Goal: Information Seeking & Learning: Find specific fact

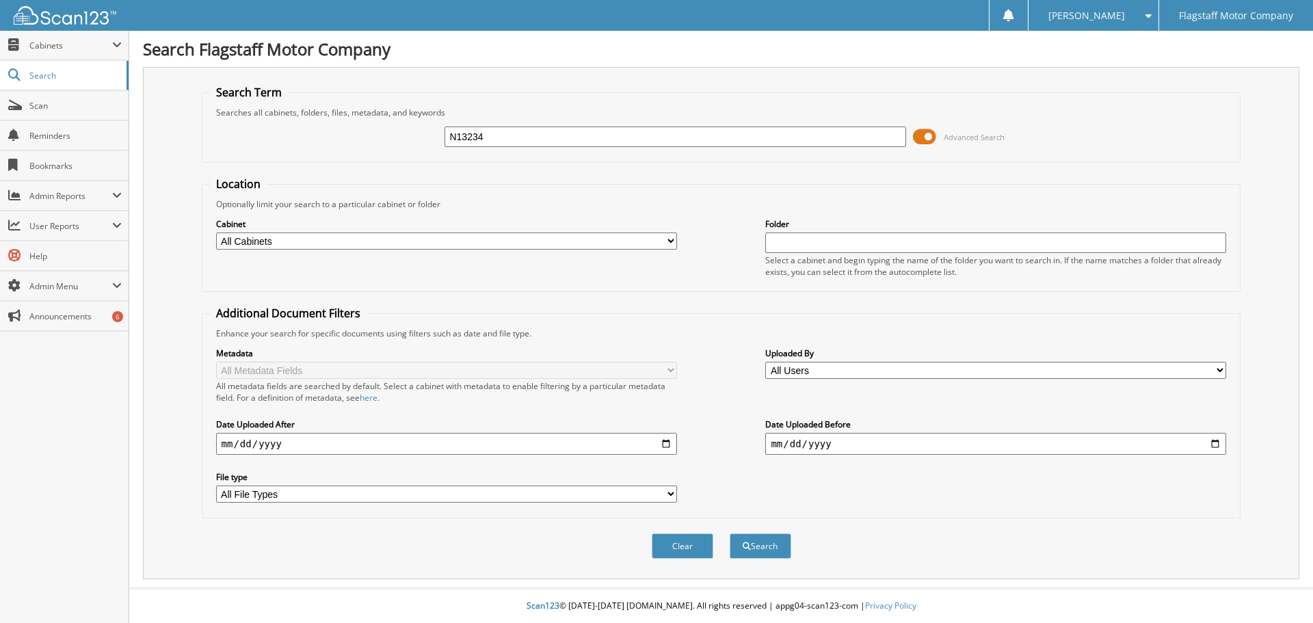
type input "N13234"
click at [730, 533] on button "Search" at bounding box center [761, 545] width 62 height 25
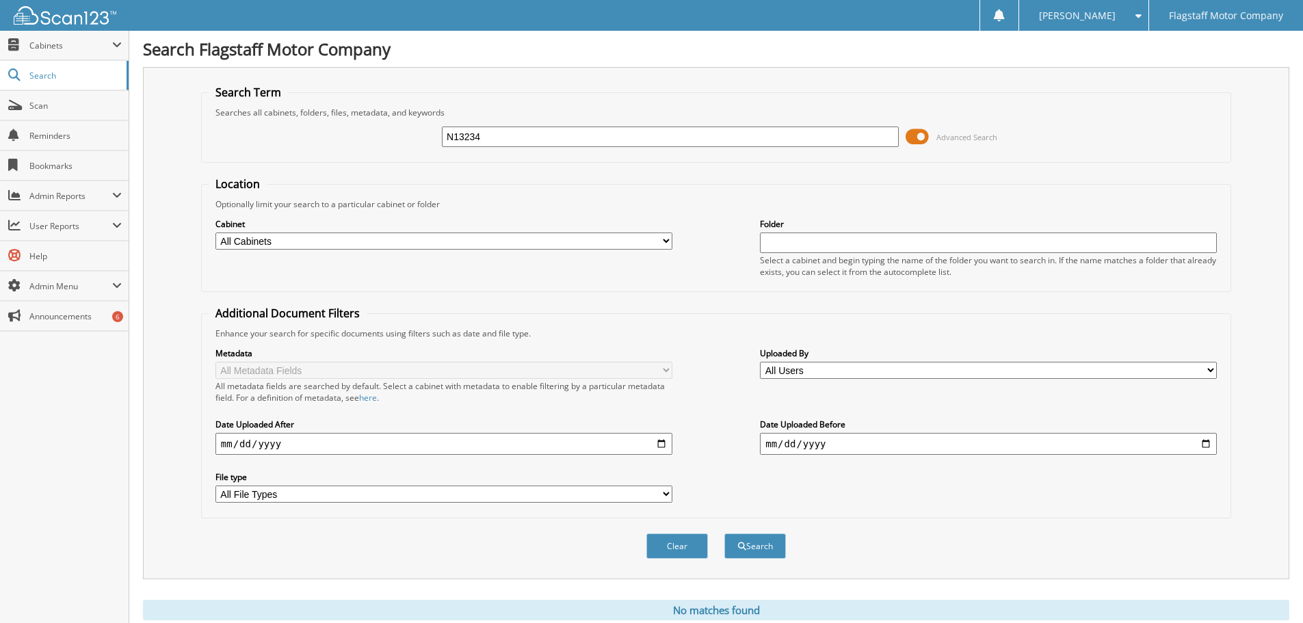
click at [511, 131] on input "N13234" at bounding box center [670, 137] width 457 height 21
type input "X4578A"
click at [724, 533] on button "Search" at bounding box center [755, 545] width 62 height 25
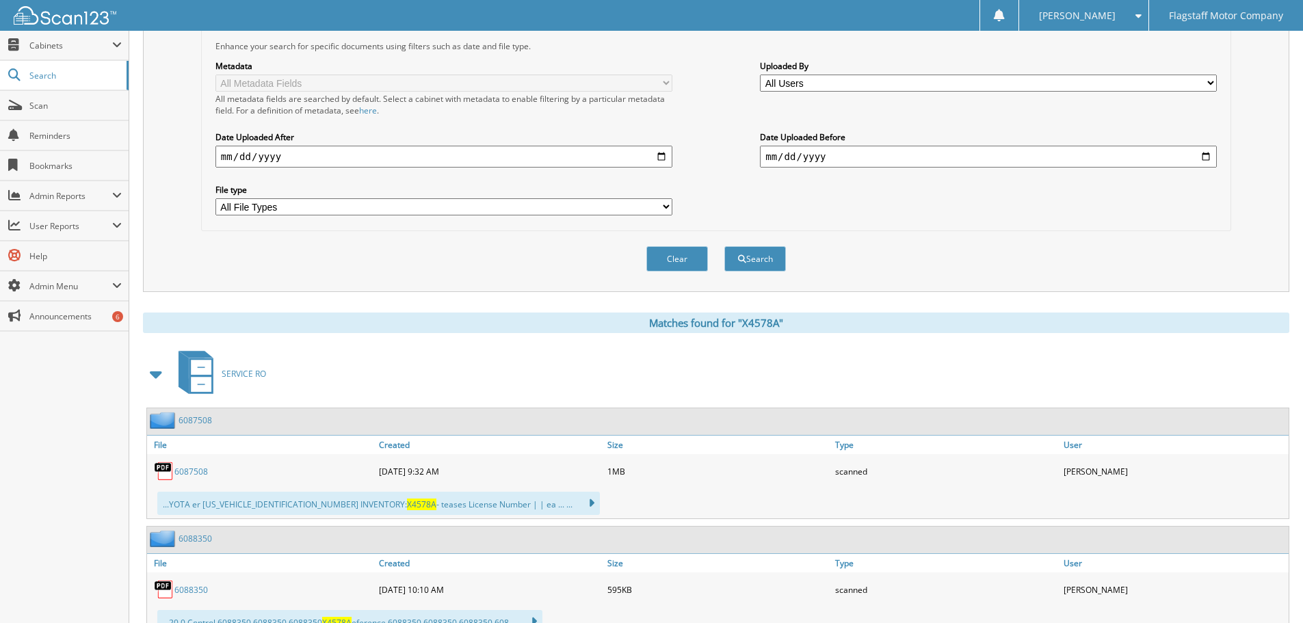
scroll to position [479, 0]
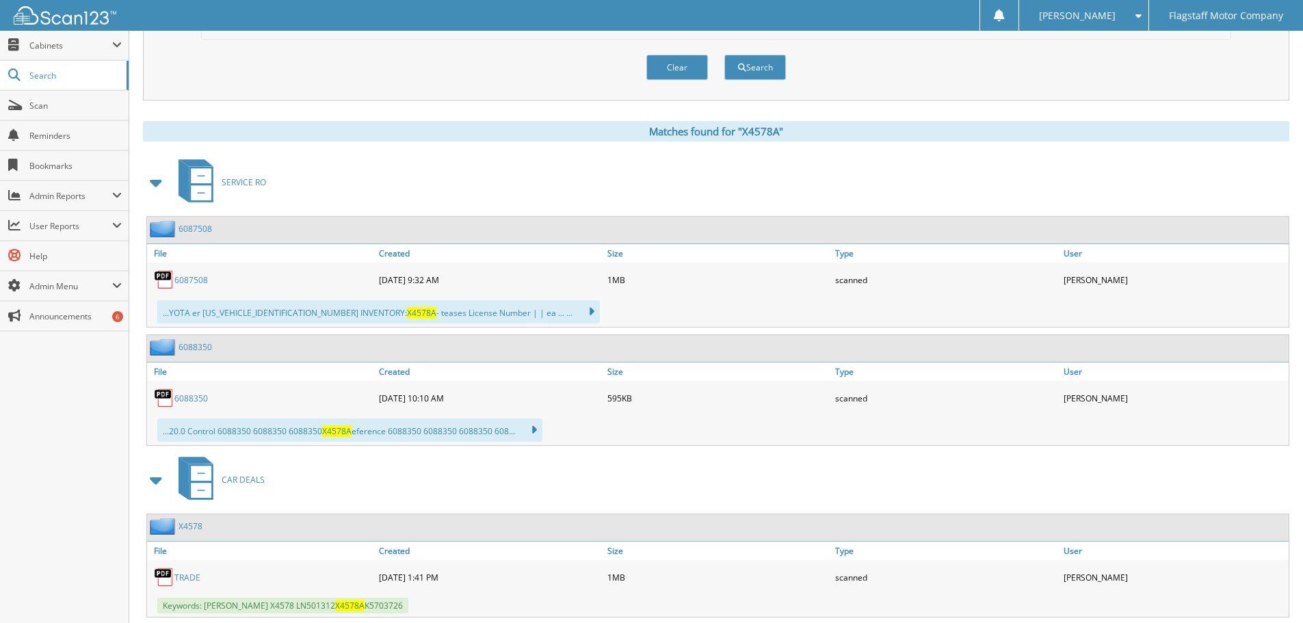
click at [157, 181] on span at bounding box center [156, 182] width 19 height 25
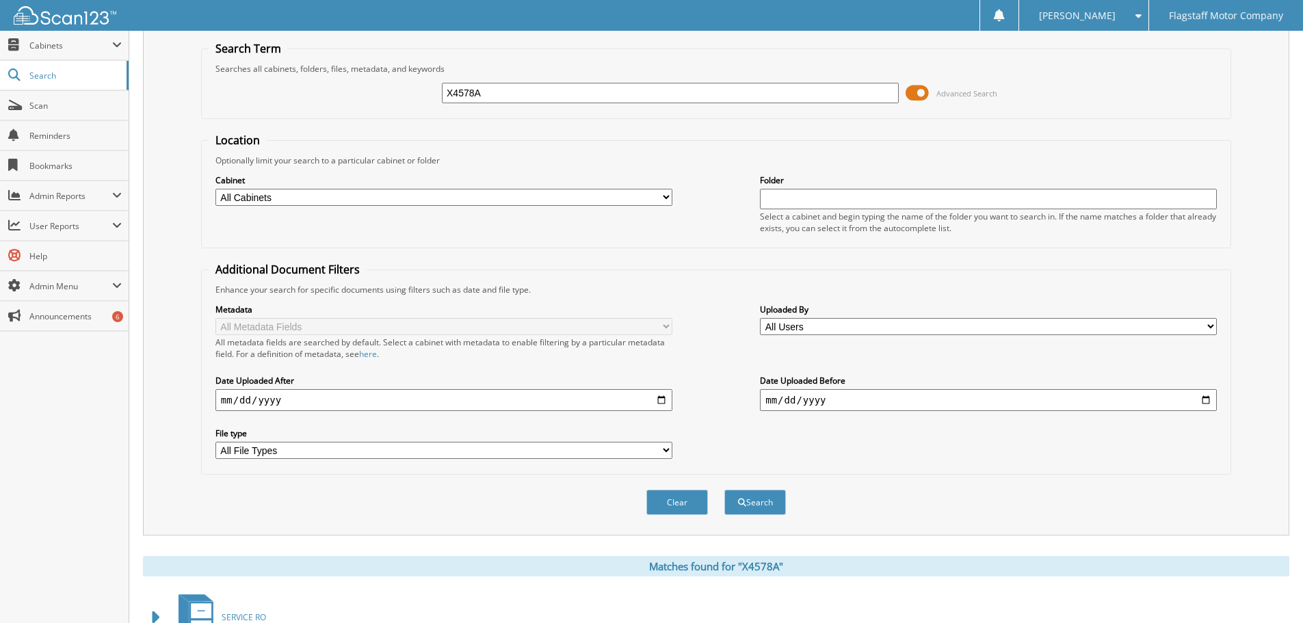
scroll to position [68, 0]
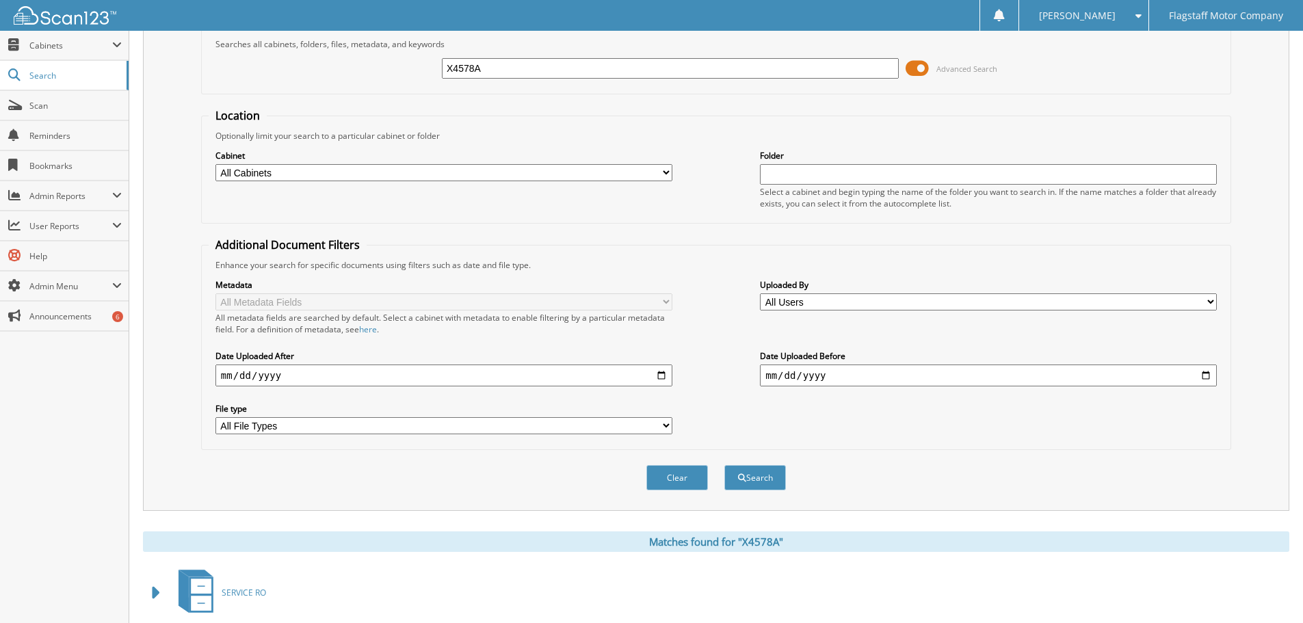
click at [34, 13] on img at bounding box center [65, 15] width 103 height 18
